Goal: Task Accomplishment & Management: Manage account settings

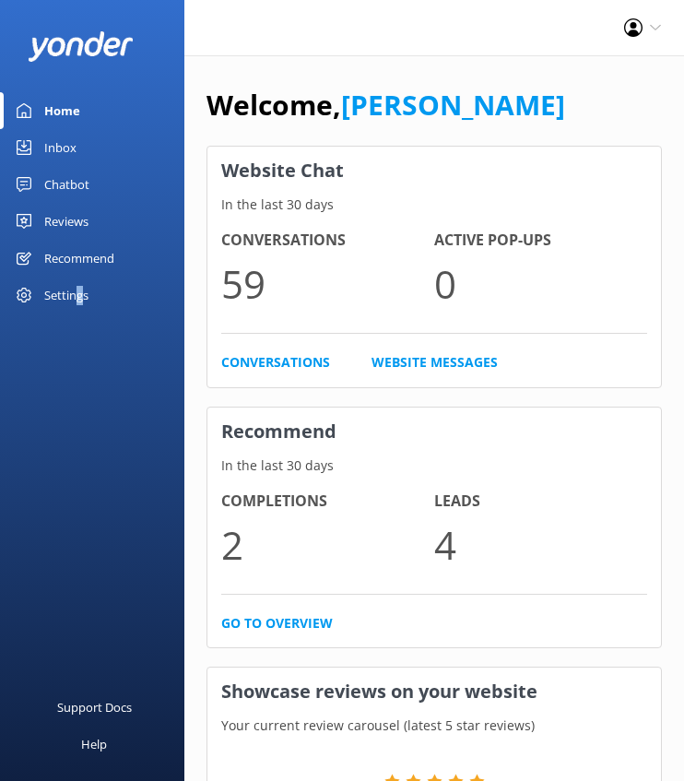
click at [80, 295] on div "Settings" at bounding box center [66, 295] width 44 height 37
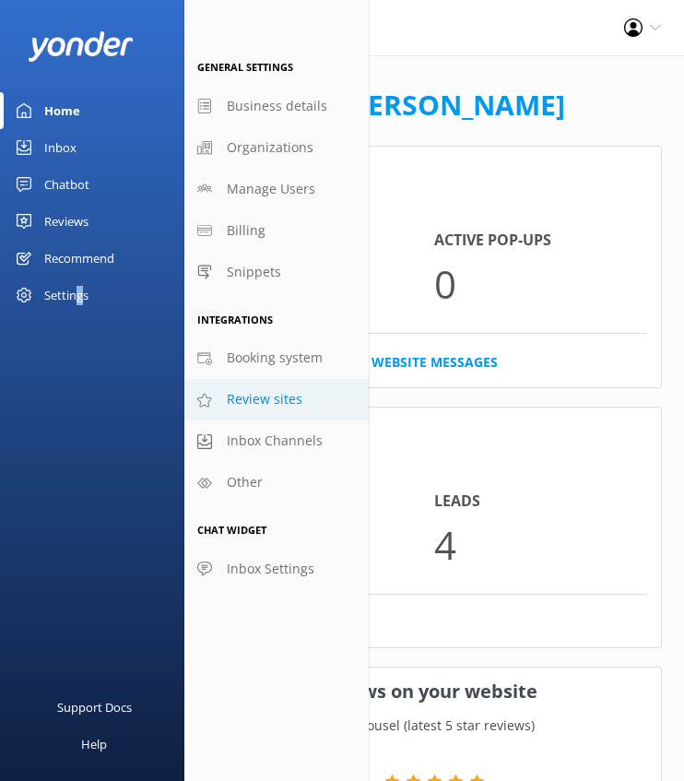
click at [295, 401] on span "Review sites" at bounding box center [265, 399] width 76 height 20
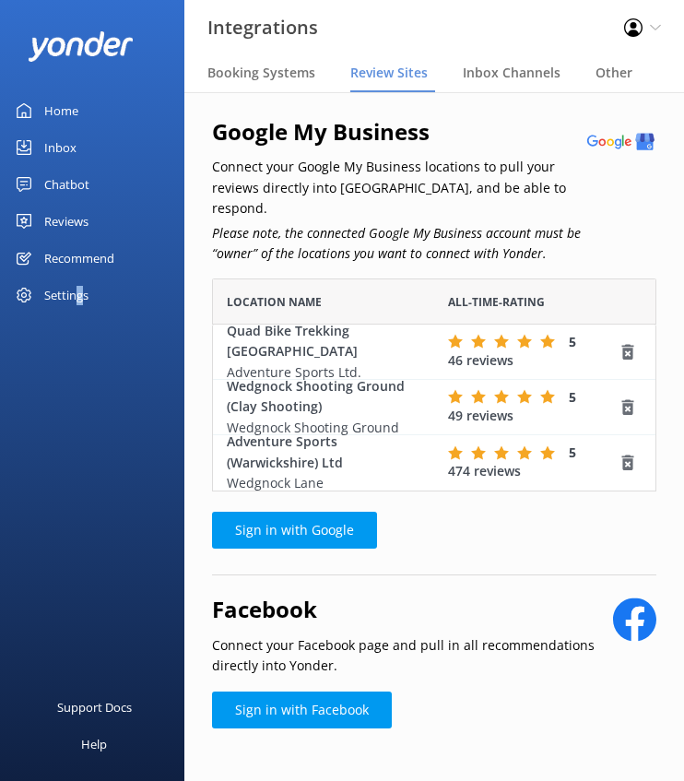
scroll to position [11, 0]
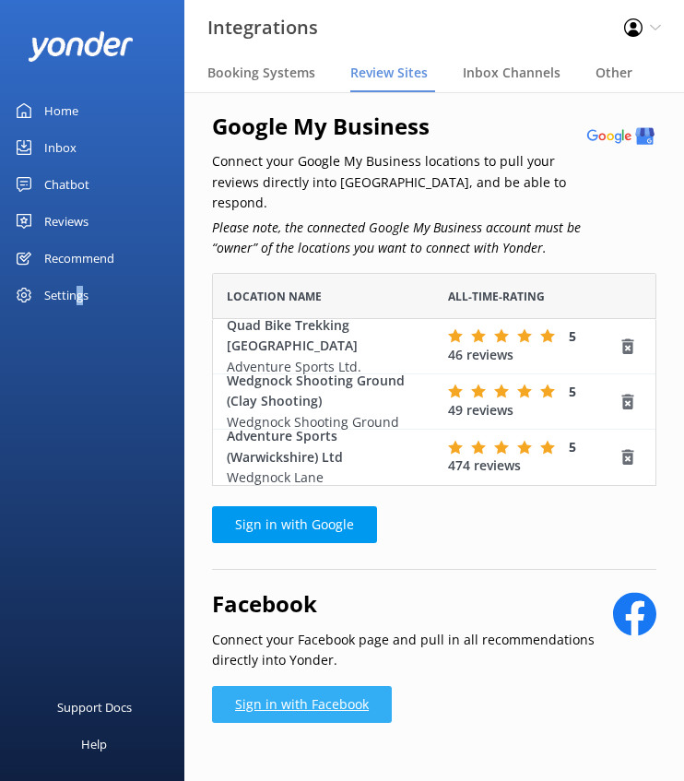
click at [308, 687] on link "Sign in with Facebook" at bounding box center [302, 704] width 180 height 37
click at [349, 686] on link "Sign in with Facebook" at bounding box center [302, 704] width 180 height 37
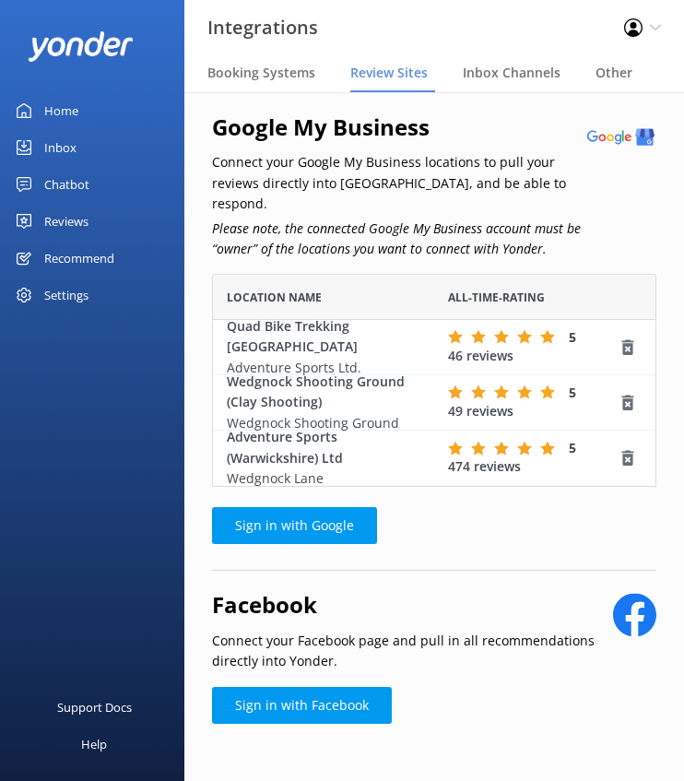
scroll to position [11, 0]
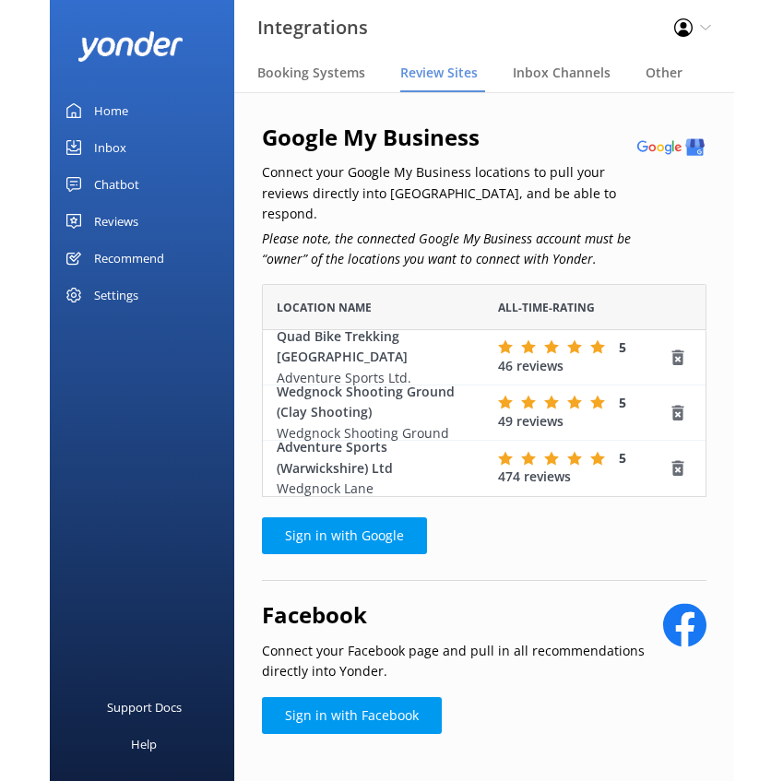
scroll to position [199, 431]
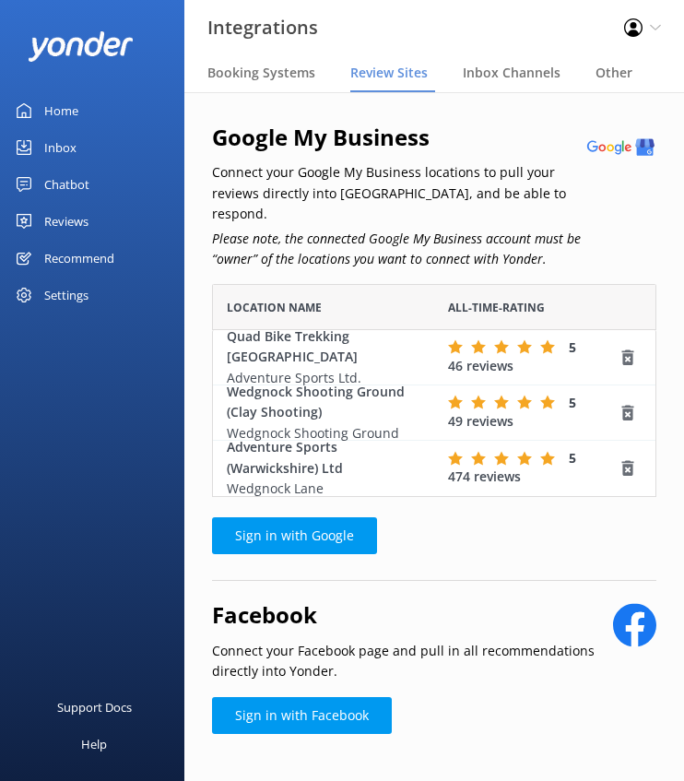
click at [601, 21] on div "Profile Settings Logout" at bounding box center [642, 27] width 83 height 55
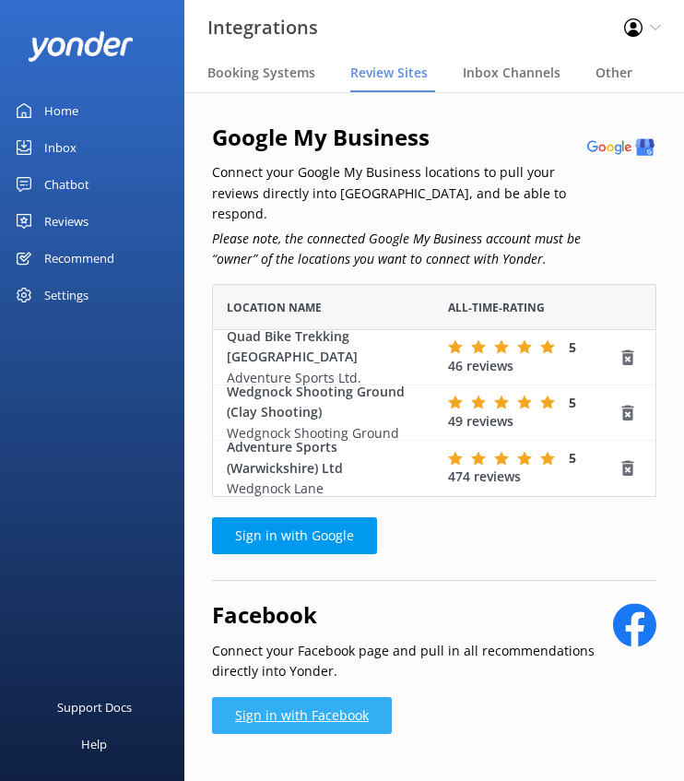
click at [292, 697] on link "Sign in with Facebook" at bounding box center [302, 715] width 180 height 37
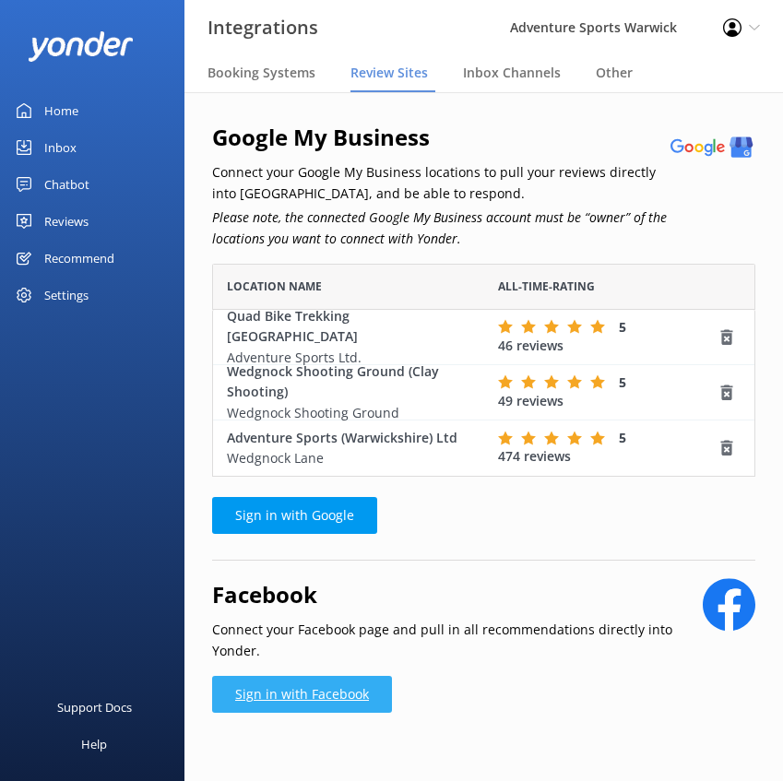
scroll to position [199, 529]
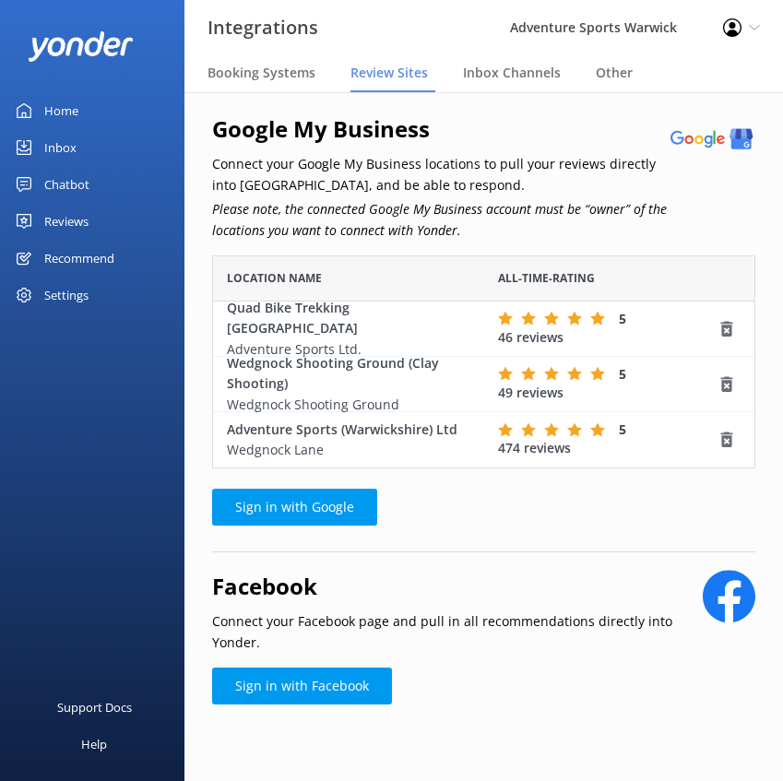
scroll to position [11, 0]
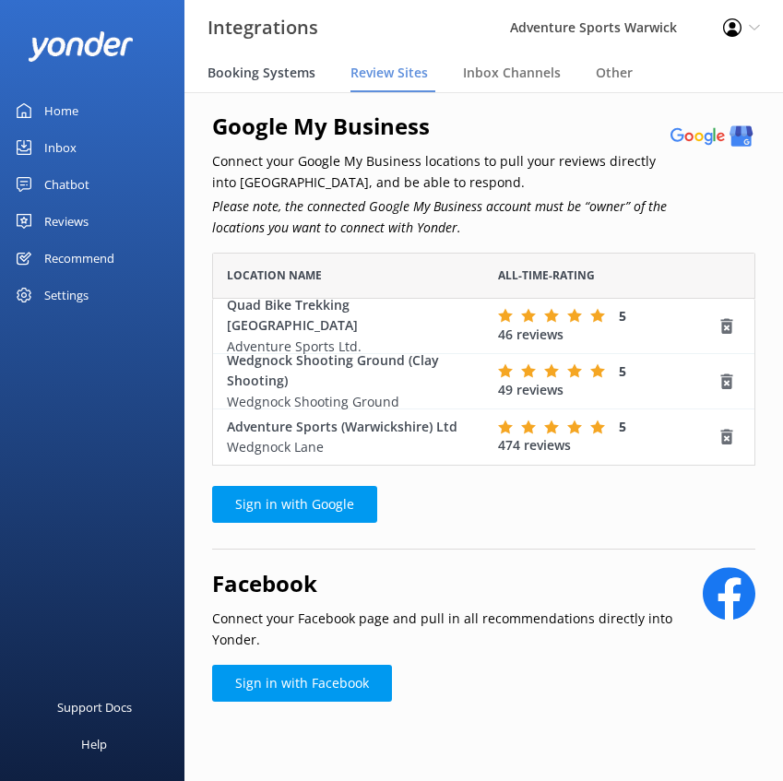
click at [264, 76] on span "Booking Systems" at bounding box center [261, 73] width 108 height 18
